Goal: Find specific page/section: Find specific page/section

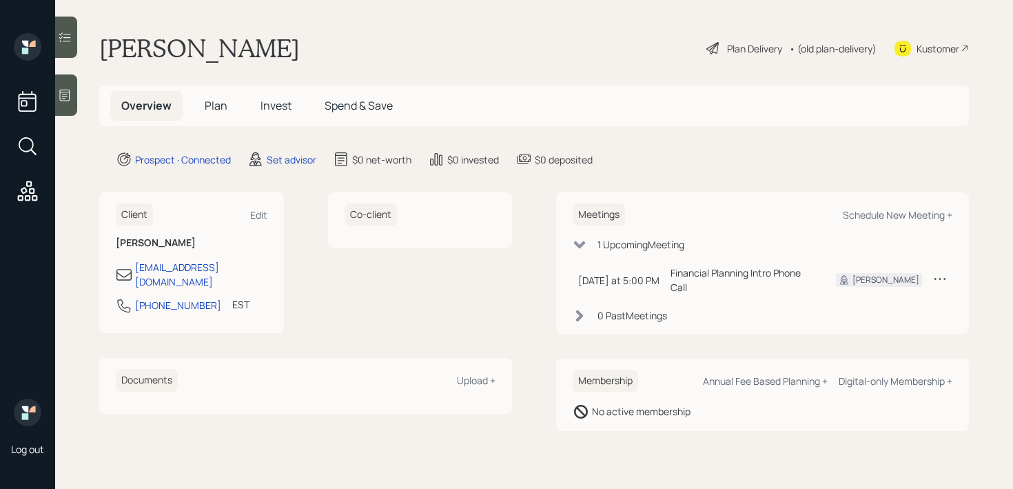
click at [69, 85] on div at bounding box center [66, 94] width 22 height 41
